Goal: Task Accomplishment & Management: Use online tool/utility

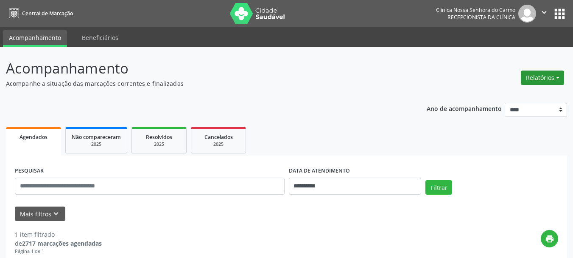
click at [538, 77] on button "Relatórios" at bounding box center [542, 77] width 43 height 14
click at [502, 95] on link "Agendamentos" at bounding box center [518, 96] width 91 height 12
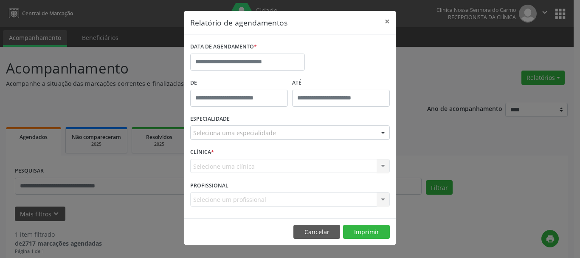
click at [289, 133] on div "Seleciona uma especialidade" at bounding box center [289, 132] width 199 height 14
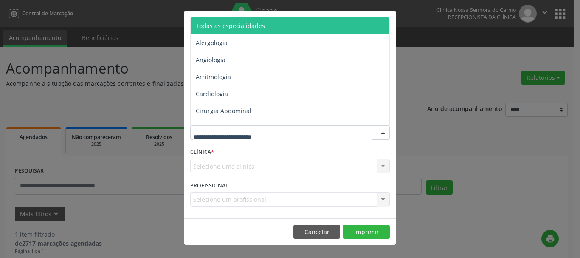
click at [278, 27] on span "Todas as especialidades" at bounding box center [291, 25] width 200 height 17
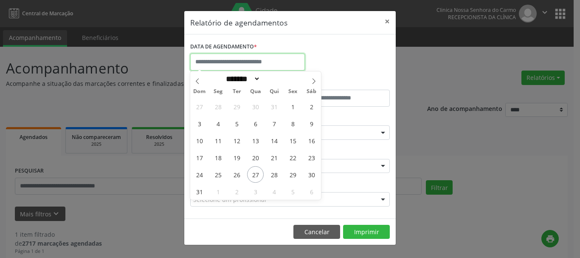
click at [225, 60] on input "text" at bounding box center [247, 61] width 115 height 17
click at [293, 107] on span "1" at bounding box center [292, 106] width 17 height 17
type input "**********"
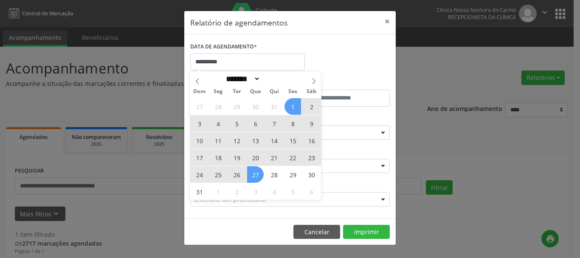
click at [260, 175] on span "27" at bounding box center [255, 174] width 17 height 17
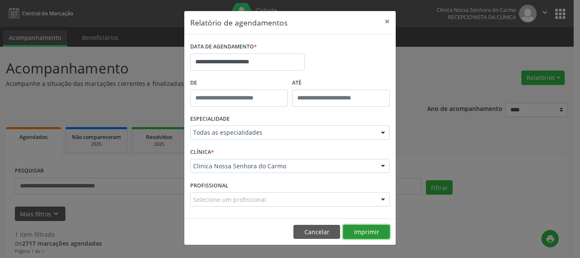
click at [362, 234] on button "Imprimir" at bounding box center [366, 231] width 47 height 14
click at [388, 20] on button "×" at bounding box center [387, 21] width 17 height 21
